Goal: Navigation & Orientation: Understand site structure

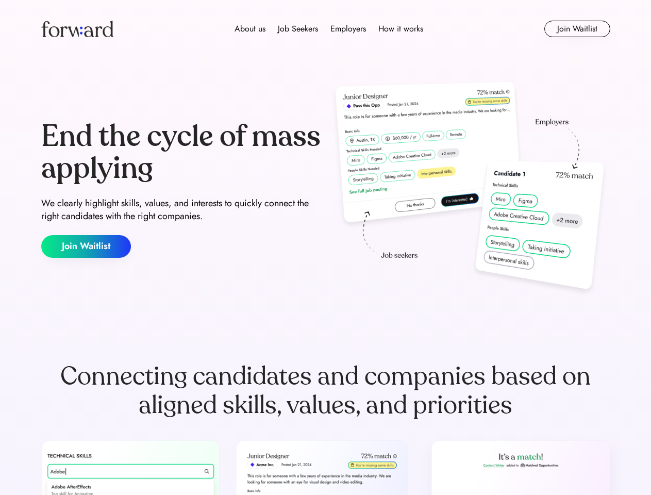
click at [325, 248] on div "End the cycle of mass applying We clearly highlight skills, values, and interes…" at bounding box center [325, 189] width 569 height 222
click at [326, 29] on div "About us Job Seekers Employers How it works" at bounding box center [329, 29] width 406 height 12
click at [77, 29] on img at bounding box center [77, 29] width 72 height 17
click at [329, 29] on div "About us Job Seekers Employers How it works" at bounding box center [329, 29] width 406 height 12
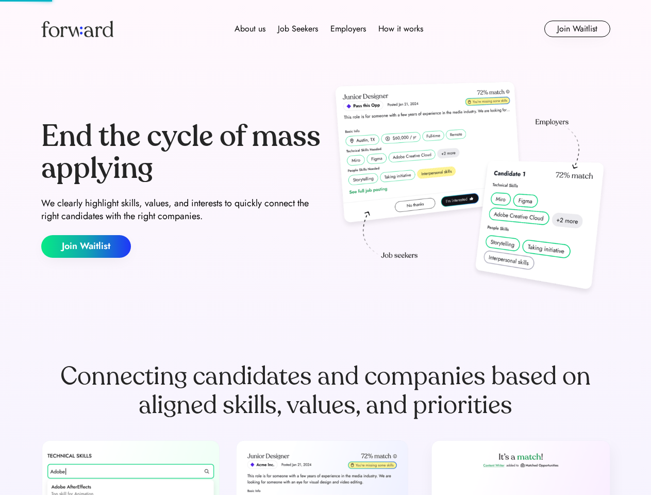
click at [250, 29] on div "About us" at bounding box center [250, 29] width 31 height 12
click at [298, 29] on div "Job Seekers" at bounding box center [298, 29] width 40 height 12
click at [348, 29] on div "Employers" at bounding box center [349, 29] width 36 height 12
click at [400, 29] on div "How it works" at bounding box center [401, 29] width 45 height 12
click at [577, 29] on button "Join Waitlist" at bounding box center [578, 29] width 66 height 17
